Goal: Task Accomplishment & Management: Complete application form

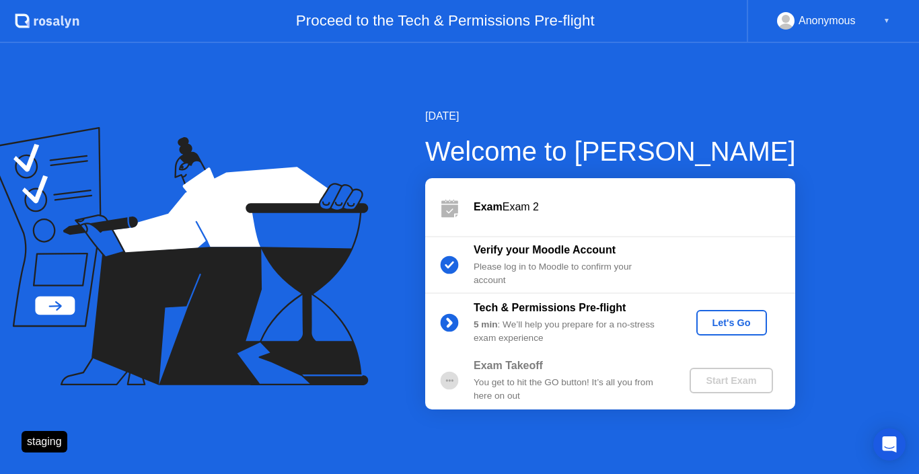
click at [735, 328] on div "Let's Go" at bounding box center [732, 322] width 60 height 11
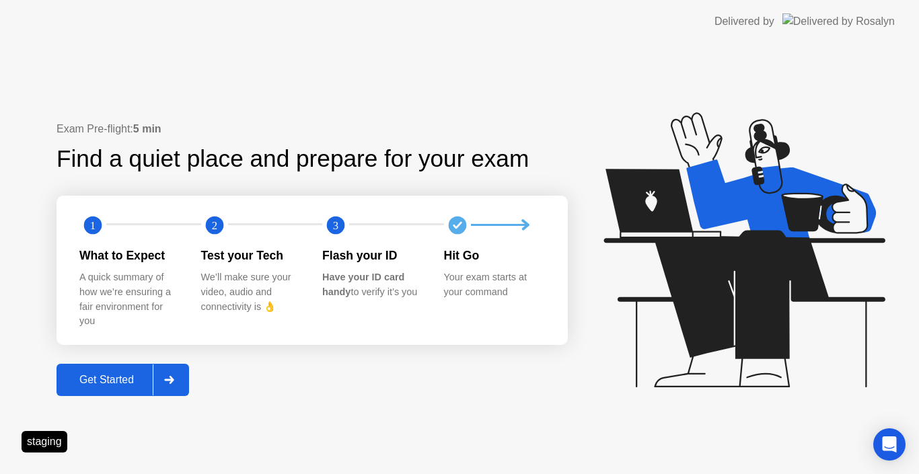
click at [133, 385] on div "Get Started" at bounding box center [107, 380] width 92 height 12
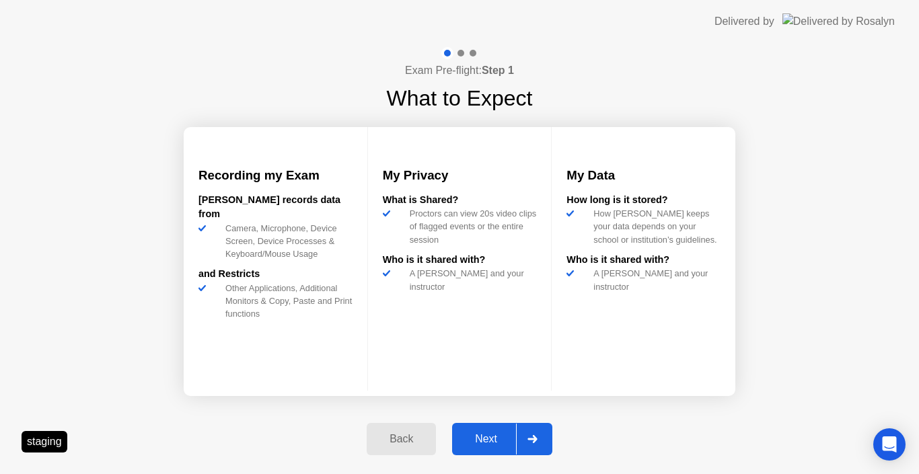
click at [463, 429] on button "Next" at bounding box center [502, 439] width 100 height 32
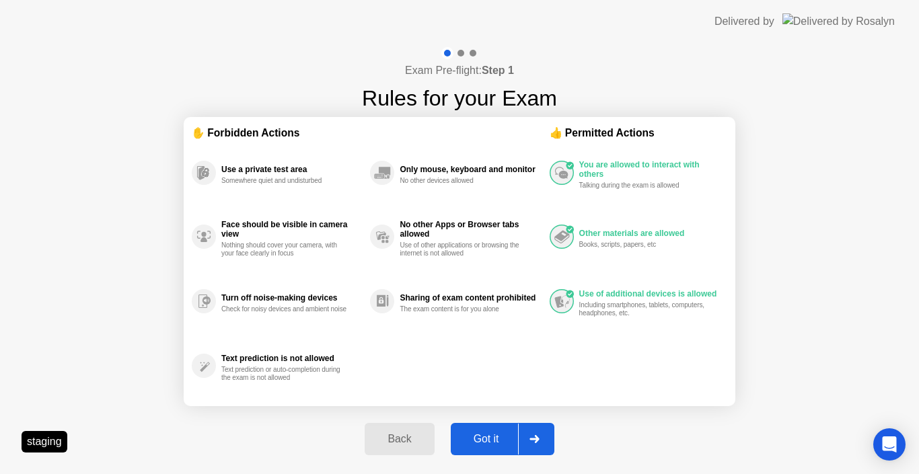
click at [486, 436] on div "Got it" at bounding box center [486, 439] width 63 height 12
select select "**********"
select select "*******"
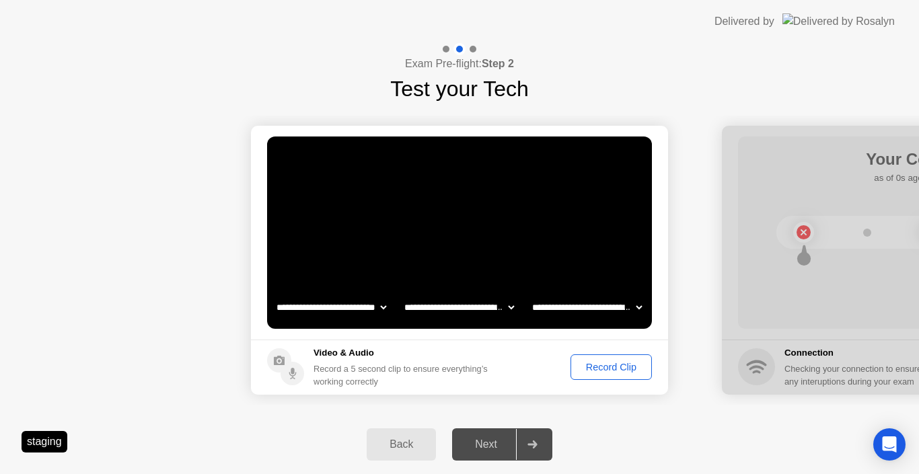
click at [613, 370] on div "Record Clip" at bounding box center [611, 367] width 72 height 11
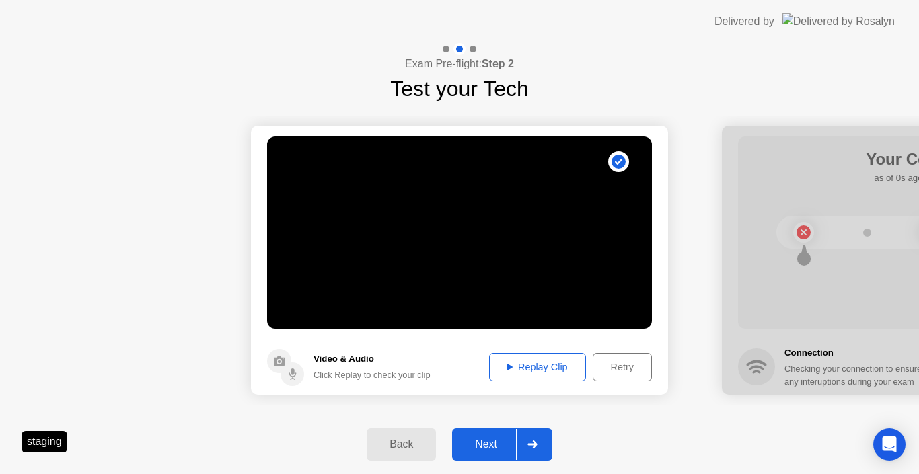
click at [506, 445] on div "Next" at bounding box center [486, 445] width 60 height 12
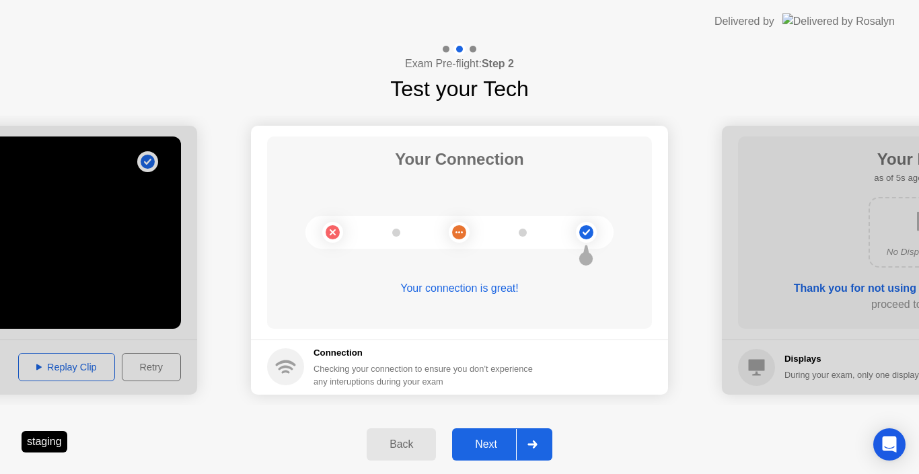
click at [504, 447] on div "Next" at bounding box center [486, 445] width 60 height 12
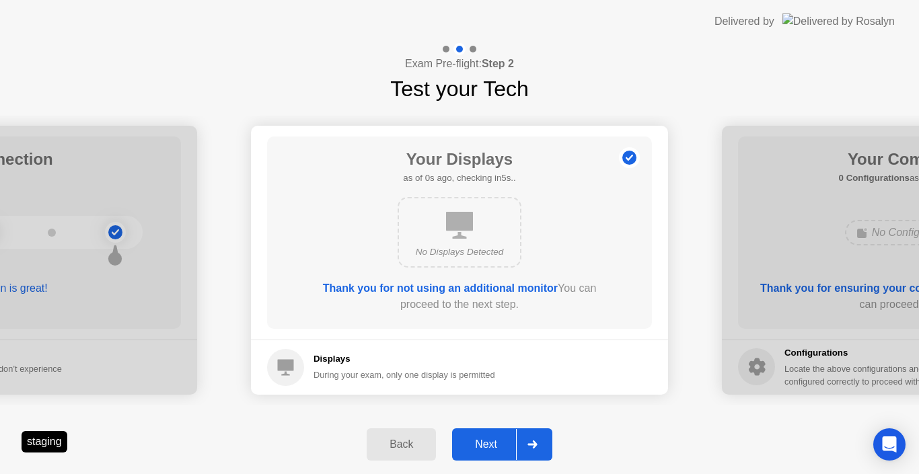
click at [504, 447] on div "Next" at bounding box center [486, 445] width 60 height 12
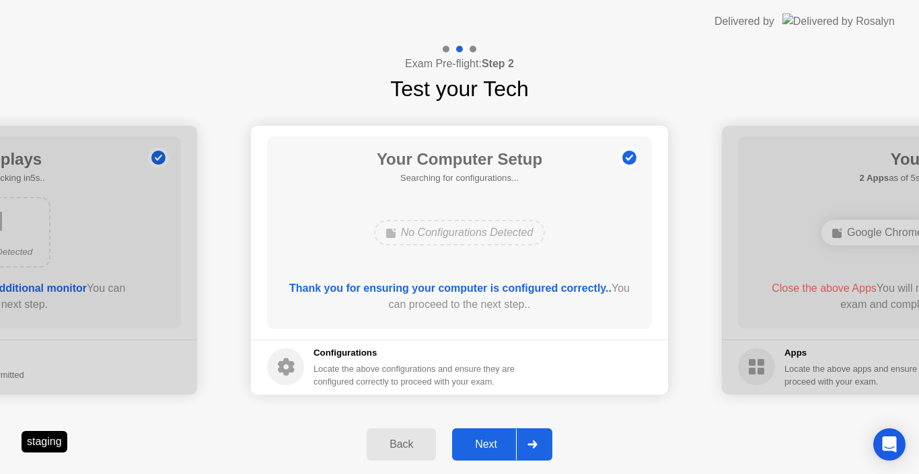
click at [502, 447] on div "Next" at bounding box center [486, 445] width 60 height 12
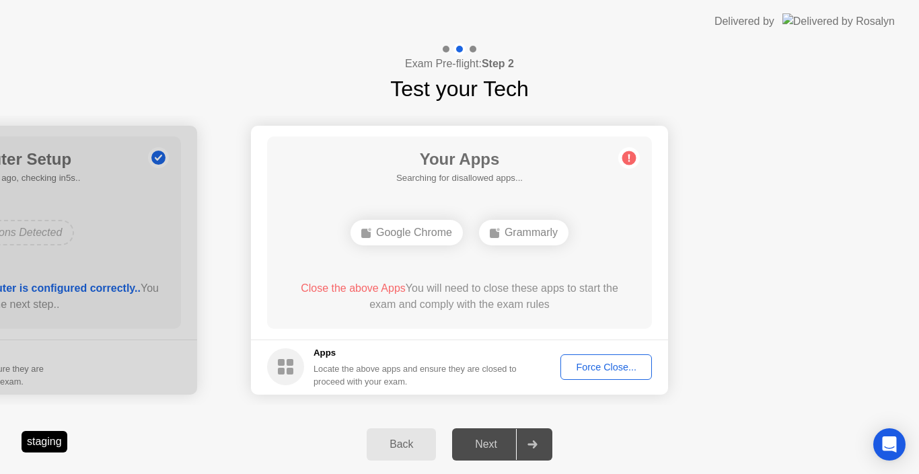
click at [593, 367] on div "Force Close..." at bounding box center [606, 367] width 82 height 11
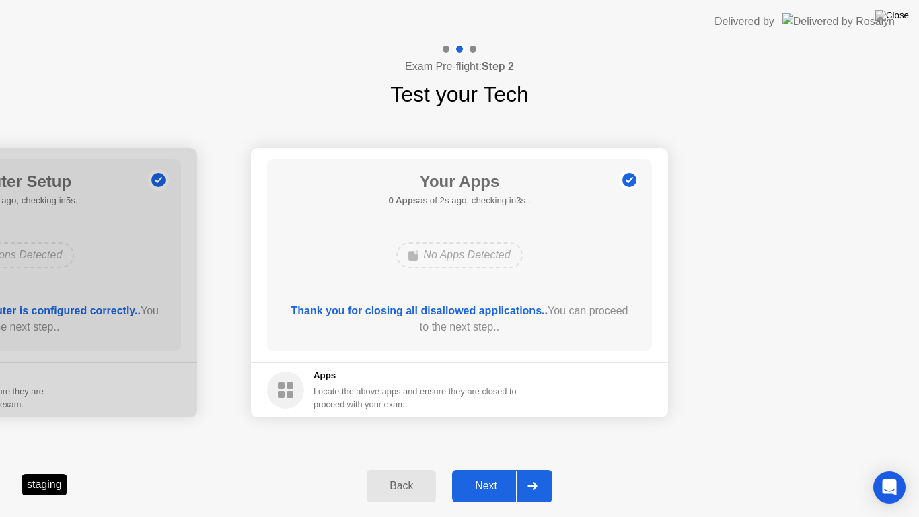
click at [489, 474] on button "Next" at bounding box center [502, 486] width 100 height 32
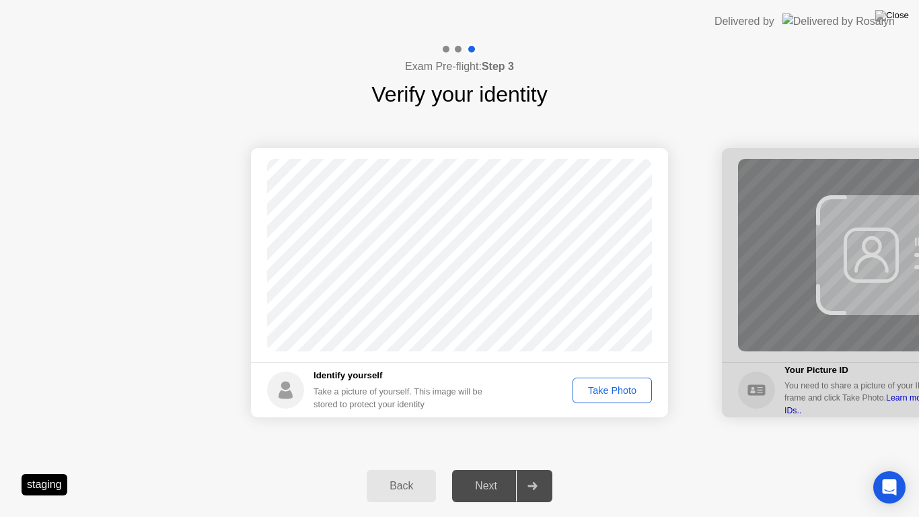
click at [613, 395] on div "Take Photo" at bounding box center [612, 390] width 70 height 11
click at [610, 395] on div "Retake" at bounding box center [621, 390] width 52 height 11
click at [602, 396] on div "Take Photo" at bounding box center [612, 390] width 70 height 11
click at [503, 474] on div "Next" at bounding box center [486, 486] width 60 height 12
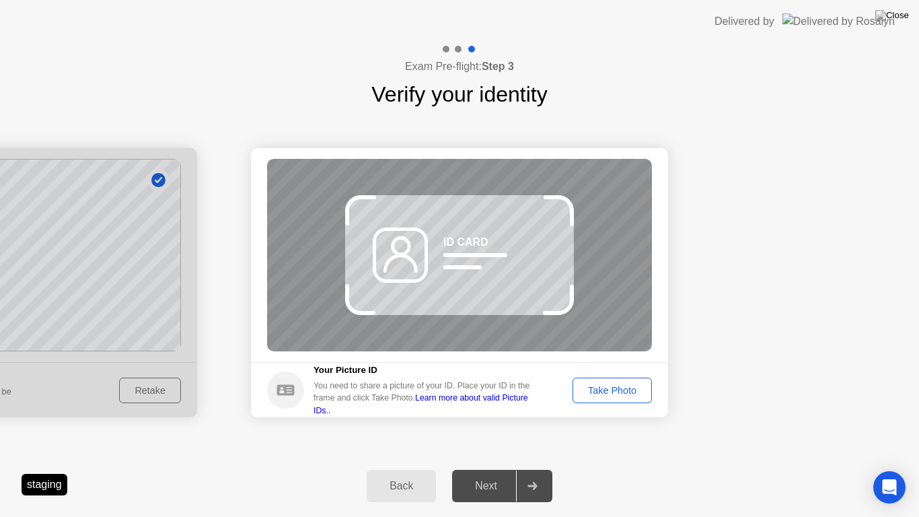
click at [599, 390] on div "Take Photo" at bounding box center [612, 390] width 70 height 11
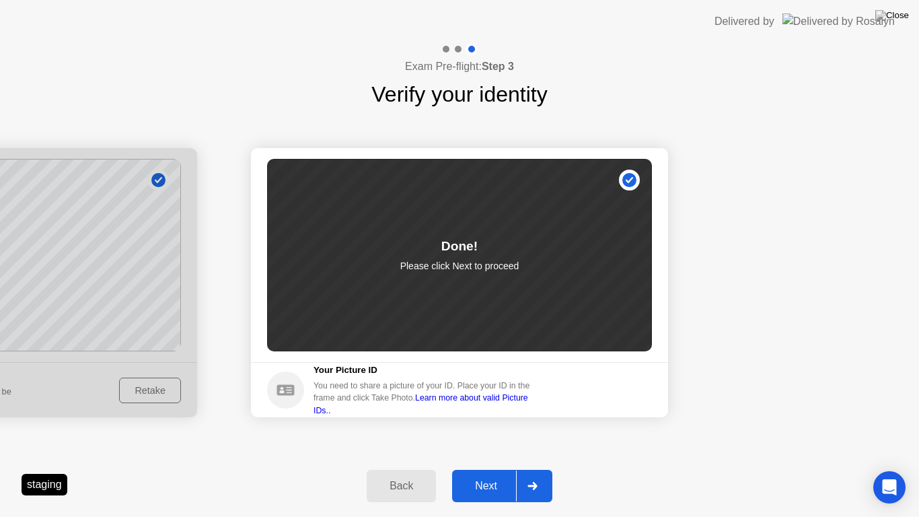
click at [516, 474] on div "Next" at bounding box center [486, 486] width 60 height 12
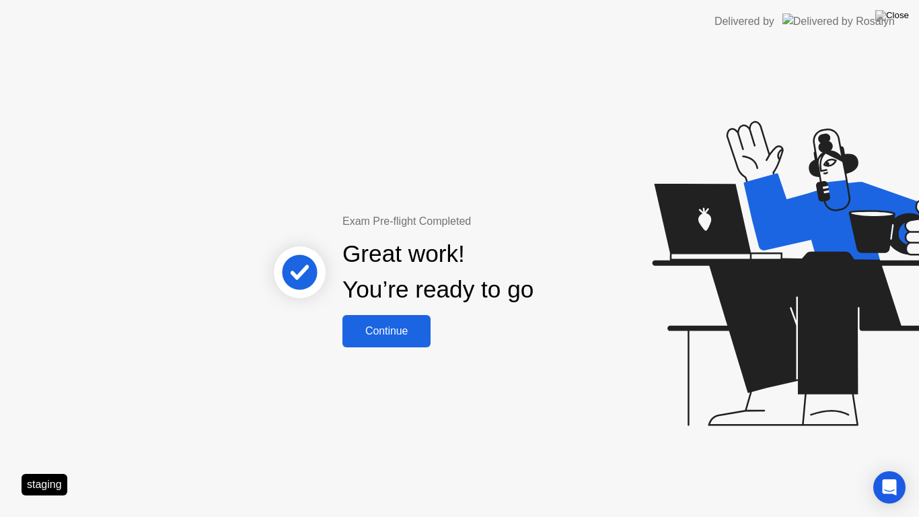
click at [396, 343] on button "Continue" at bounding box center [386, 331] width 88 height 32
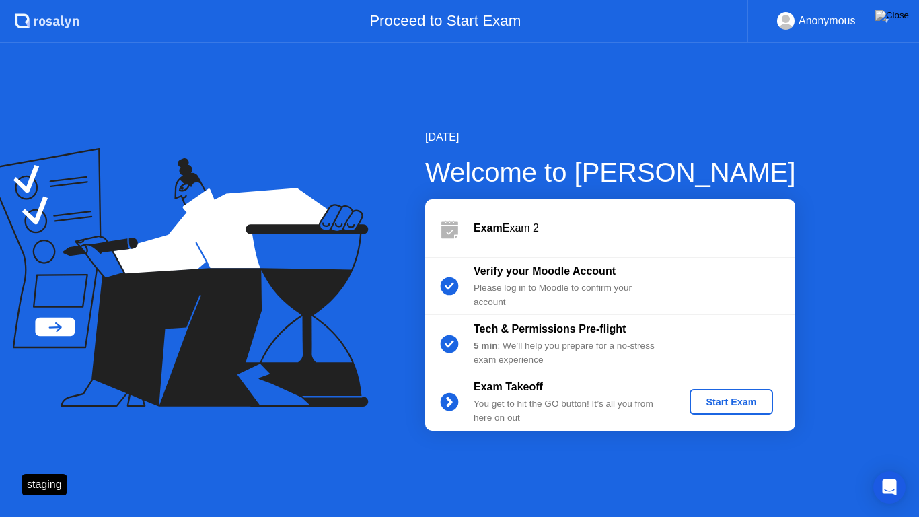
click at [724, 407] on div "Start Exam" at bounding box center [731, 401] width 72 height 11
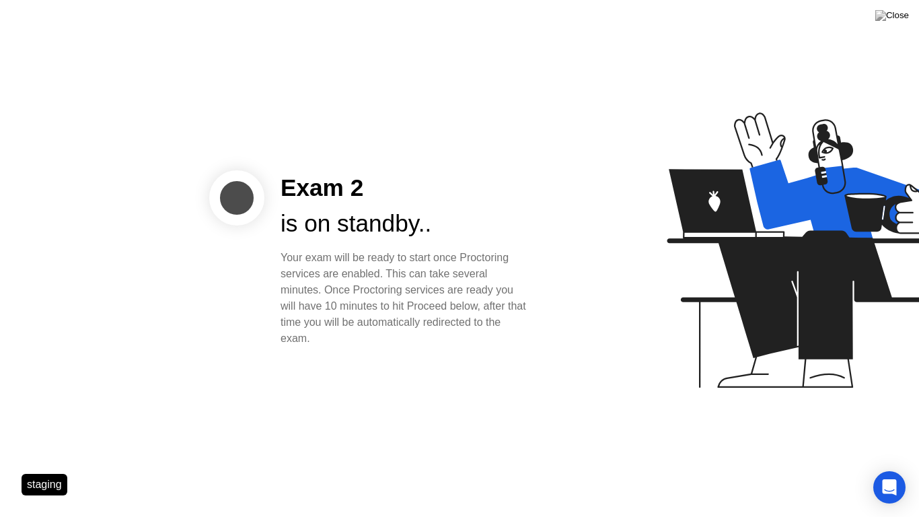
drag, startPoint x: 724, startPoint y: 407, endPoint x: 765, endPoint y: 128, distance: 281.5
click at [722, 404] on icon at bounding box center [804, 256] width 347 height 344
click at [899, 15] on img at bounding box center [892, 15] width 34 height 11
